Goal: Navigation & Orientation: Find specific page/section

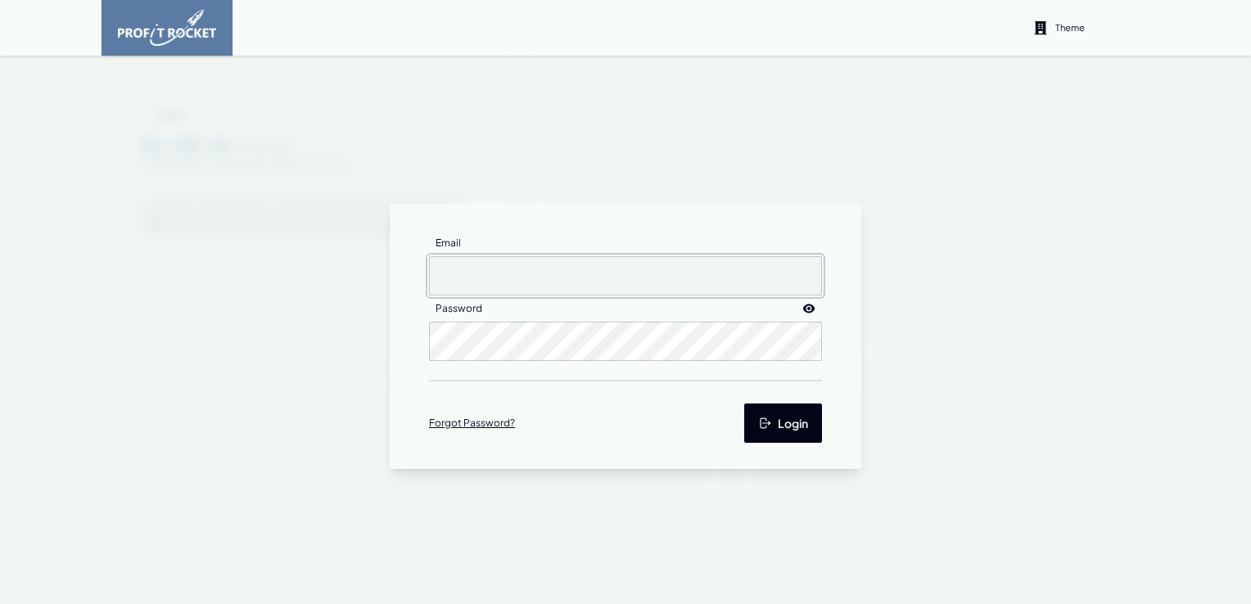
type input "[EMAIL_ADDRESS][DOMAIN_NAME]"
click at [766, 421] on button "Login" at bounding box center [783, 423] width 78 height 39
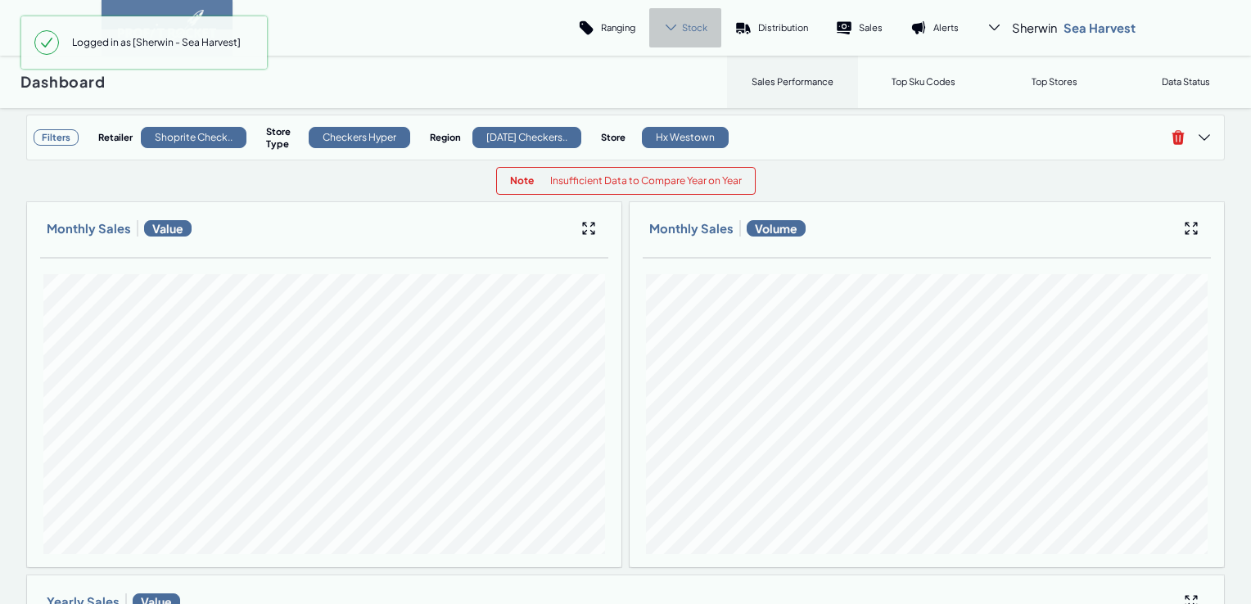
click at [699, 34] on div "Stock" at bounding box center [685, 27] width 72 height 39
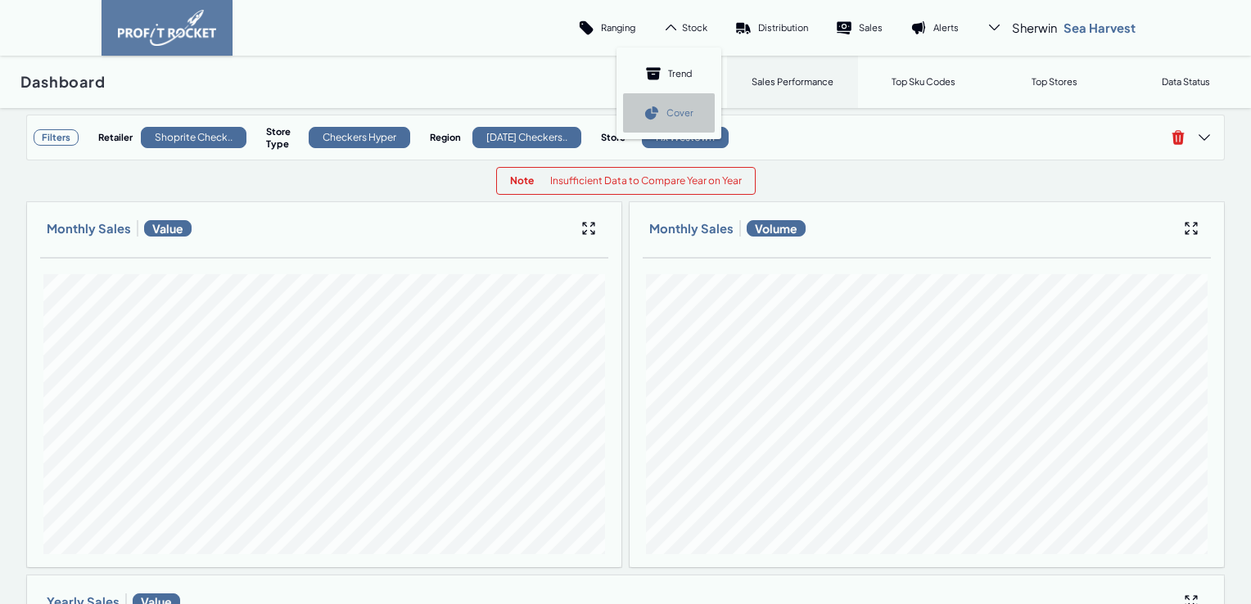
click at [687, 104] on link "Cover" at bounding box center [669, 112] width 92 height 39
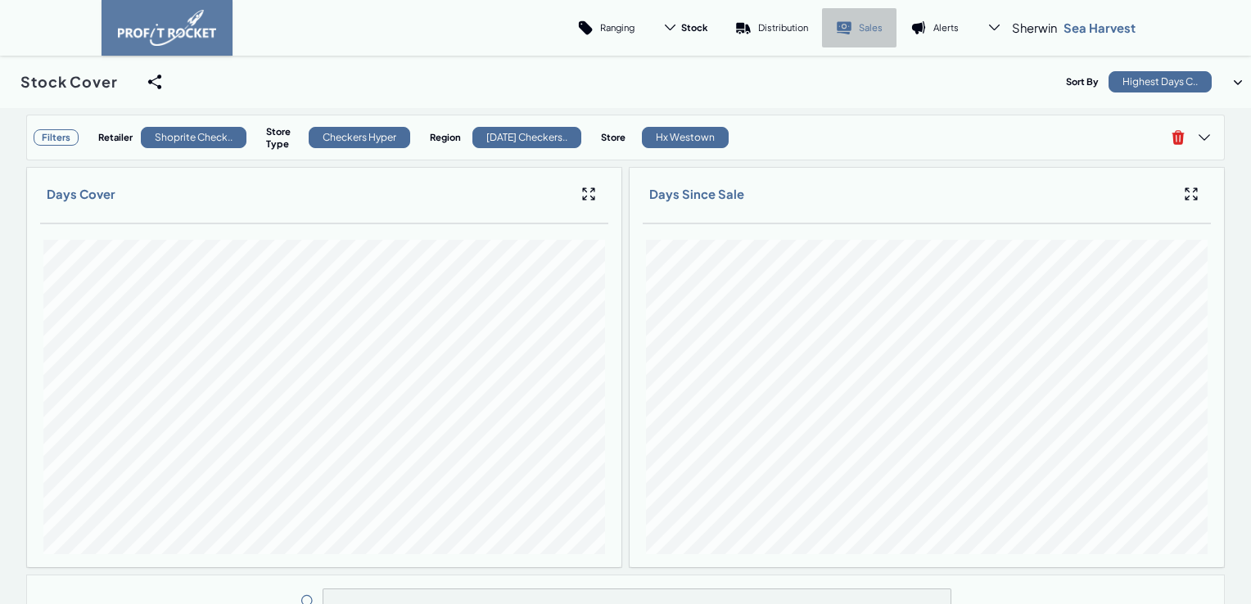
click at [848, 25] on icon at bounding box center [844, 28] width 16 height 16
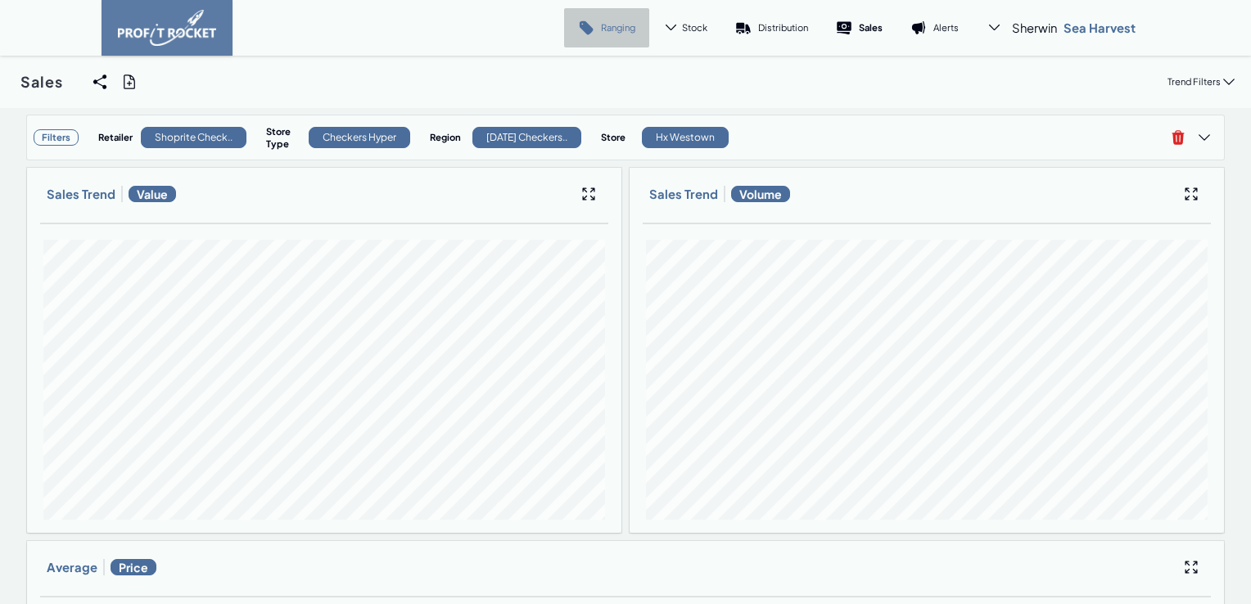
click at [602, 29] on p "Ranging" at bounding box center [618, 27] width 34 height 12
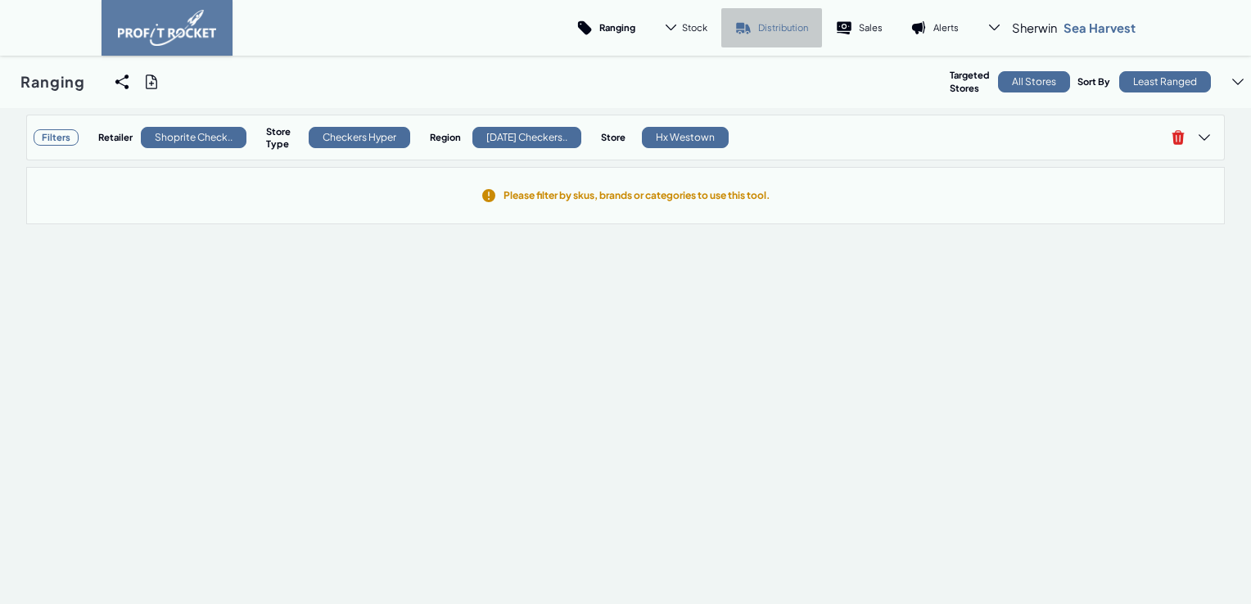
click at [772, 25] on p "Distribution" at bounding box center [783, 27] width 50 height 12
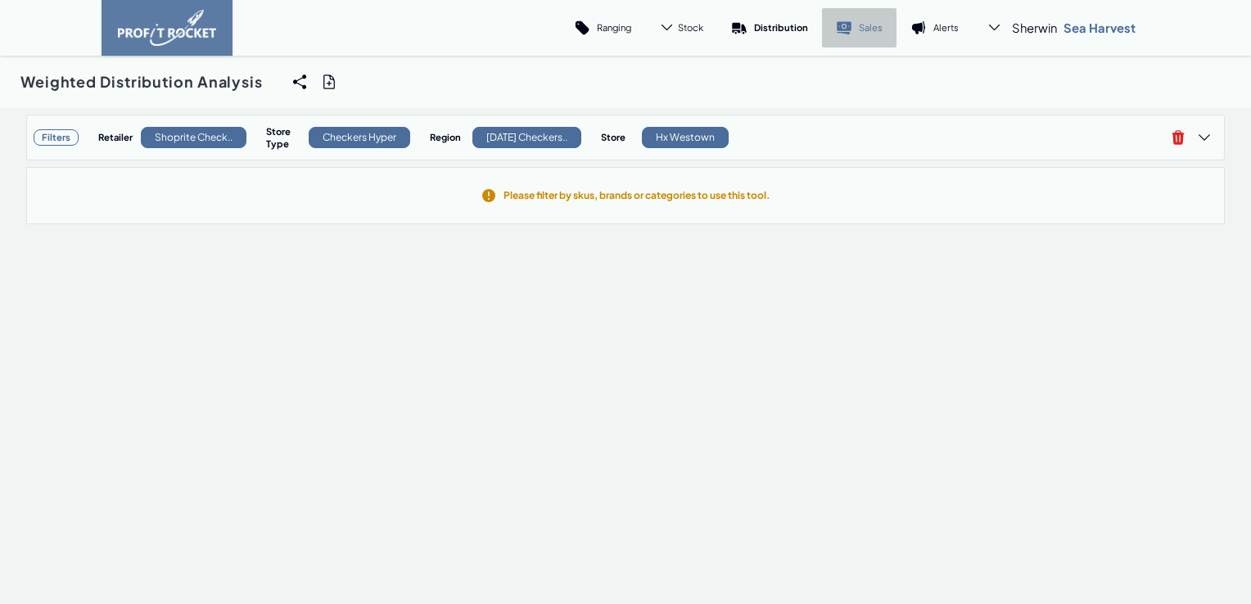
click at [838, 25] on icon at bounding box center [844, 28] width 16 height 16
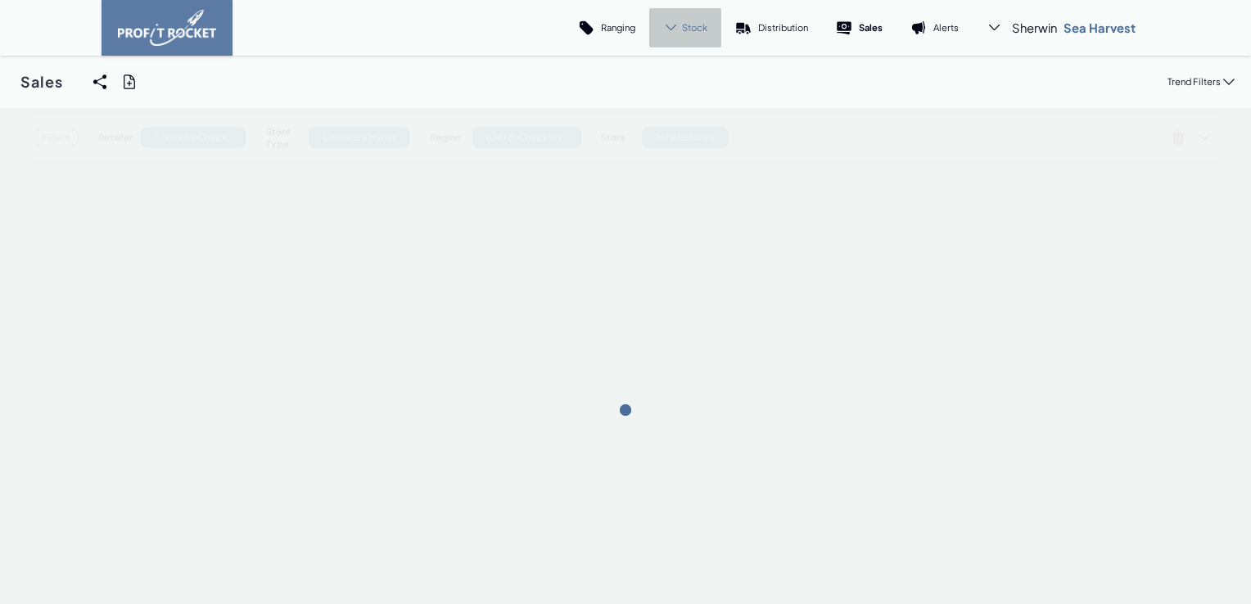
click at [684, 28] on span "Stock" at bounding box center [694, 27] width 25 height 12
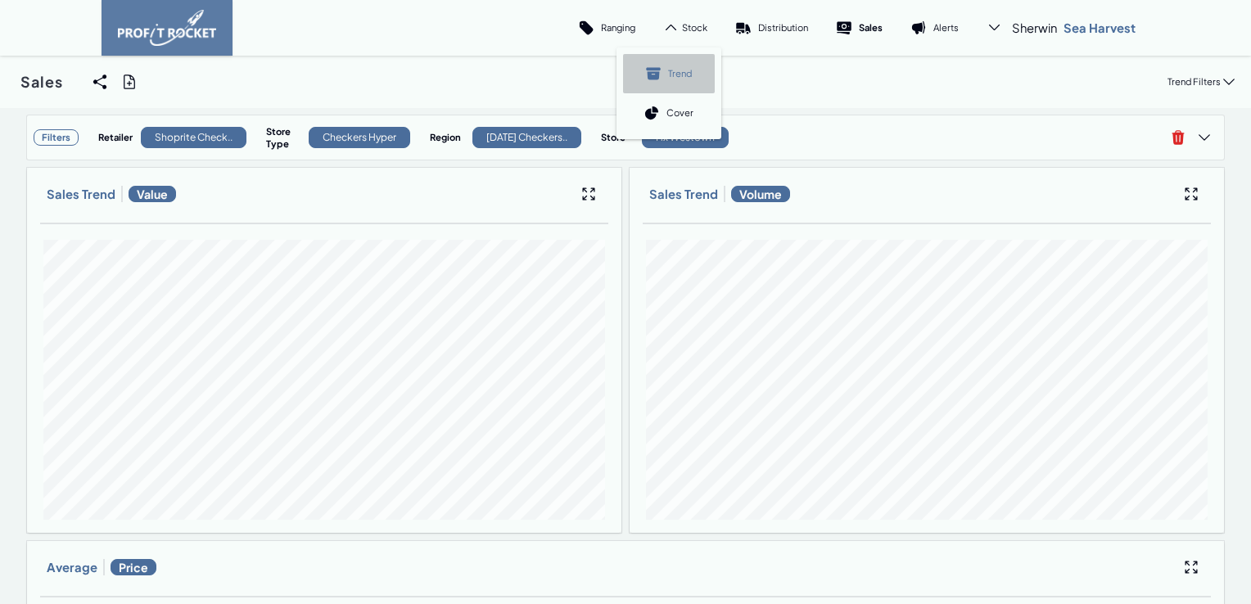
click at [670, 83] on link "Trend" at bounding box center [669, 73] width 92 height 39
